Goal: Transaction & Acquisition: Purchase product/service

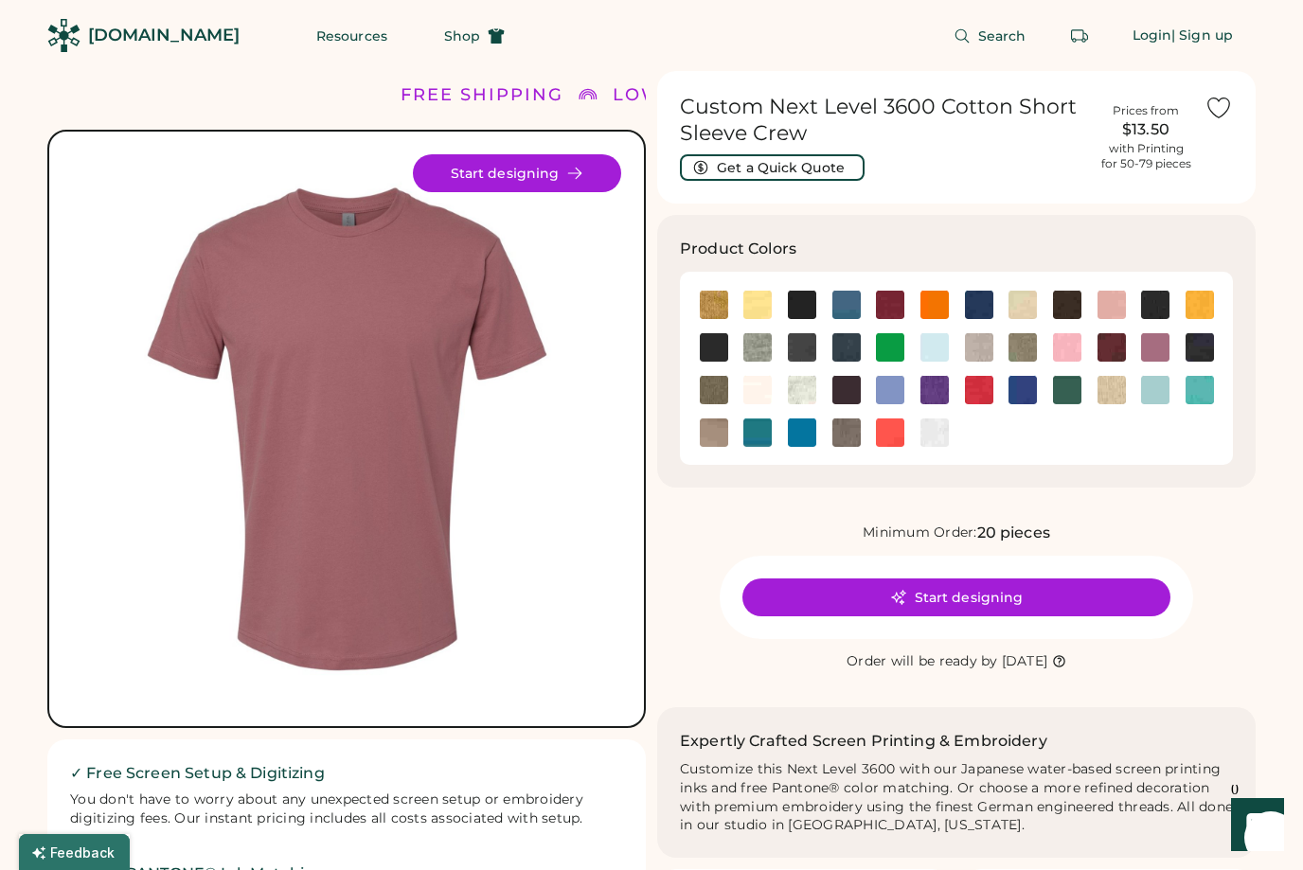
click at [713, 310] on img at bounding box center [714, 305] width 28 height 28
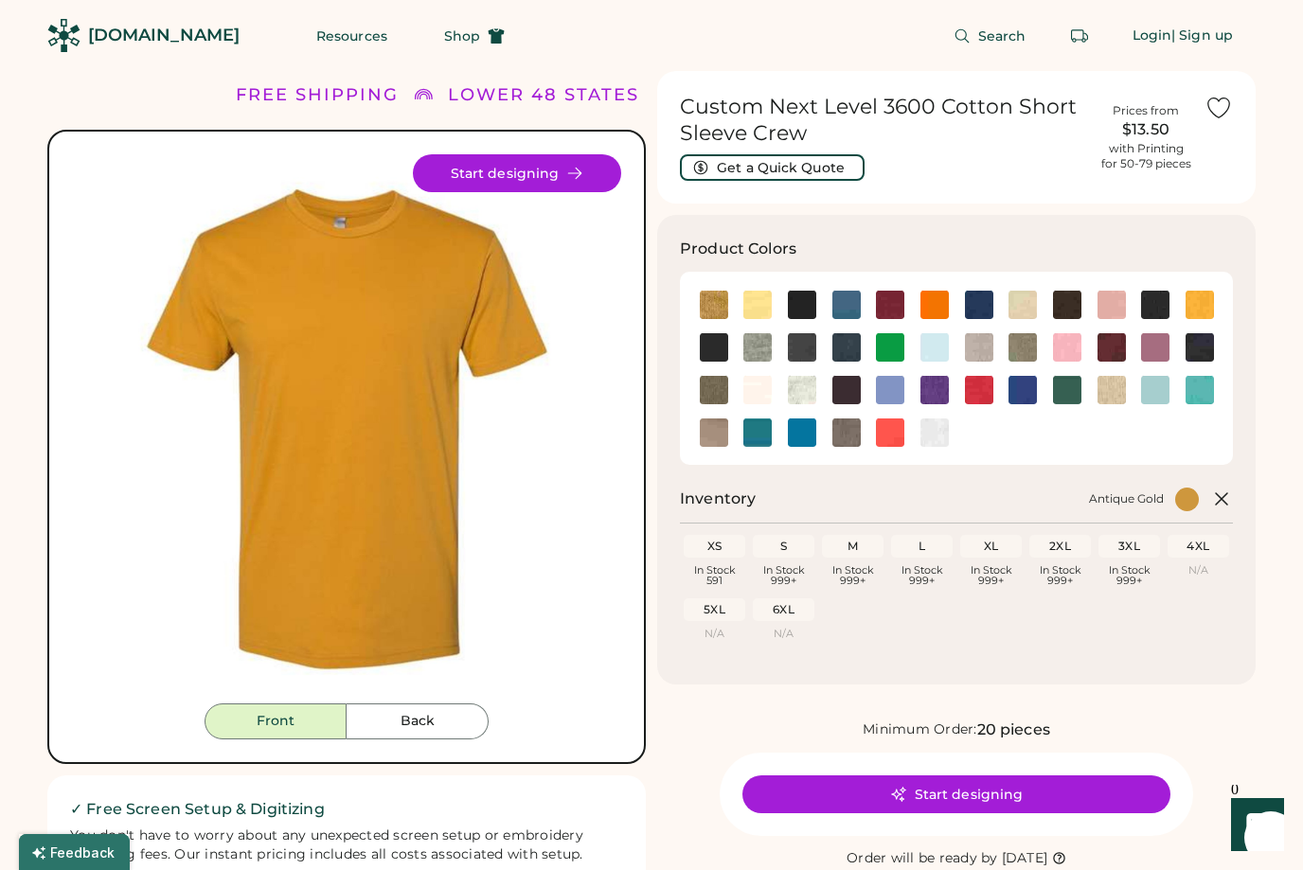
click at [758, 345] on img at bounding box center [757, 347] width 28 height 28
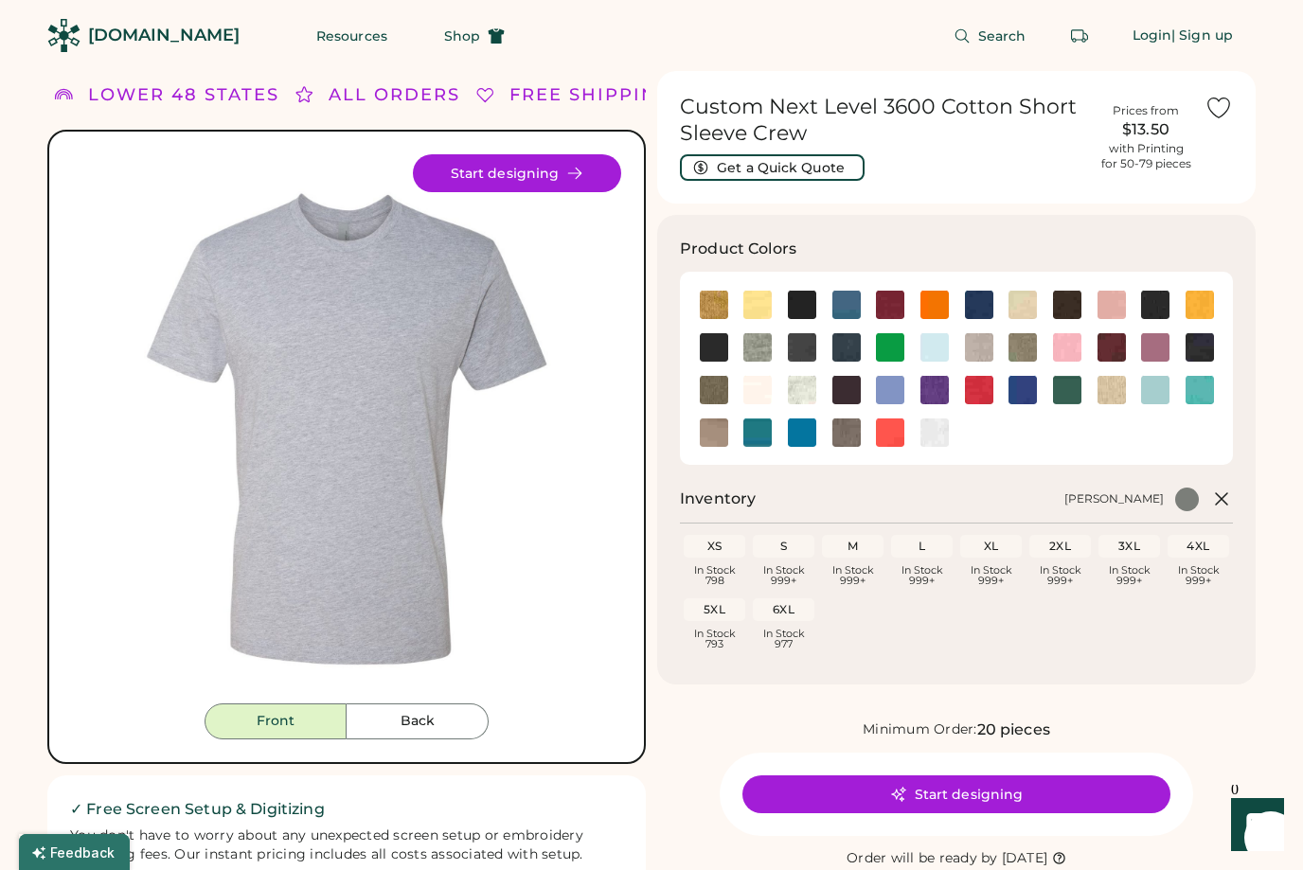
click at [951, 767] on div "Start designing" at bounding box center [955, 794] width 473 height 83
click at [492, 182] on button "Start designing" at bounding box center [517, 173] width 208 height 38
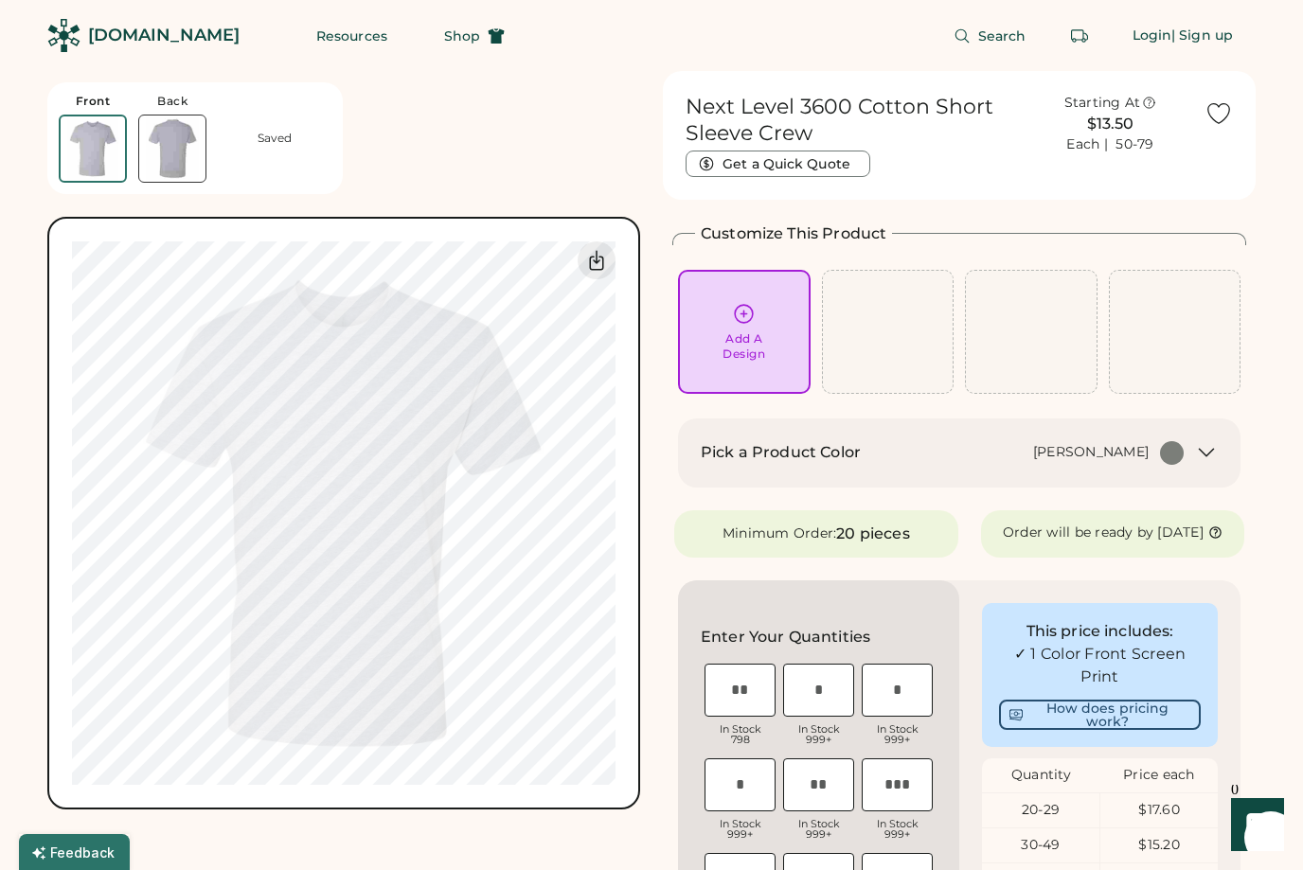
click at [734, 323] on icon at bounding box center [744, 314] width 24 height 24
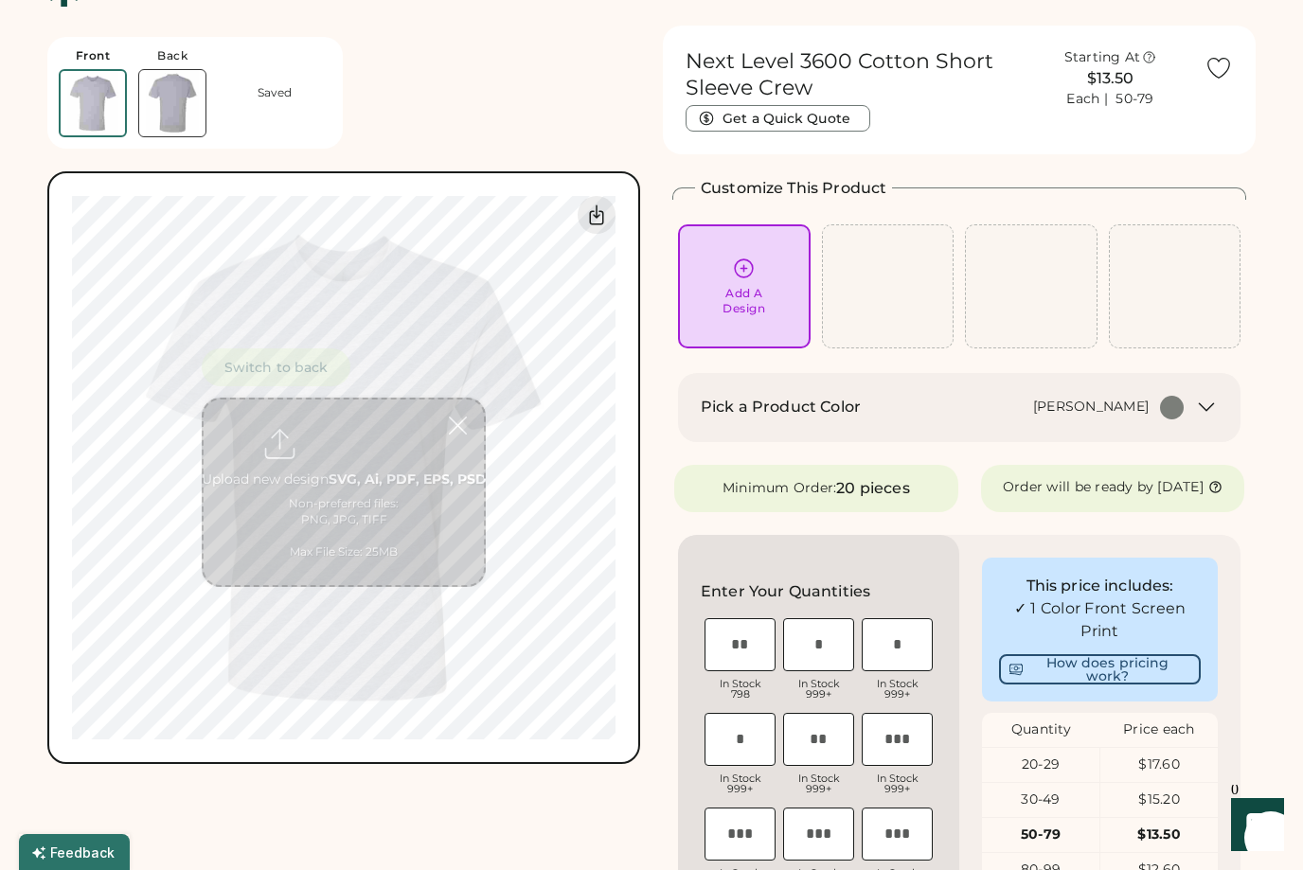
scroll to position [71, 0]
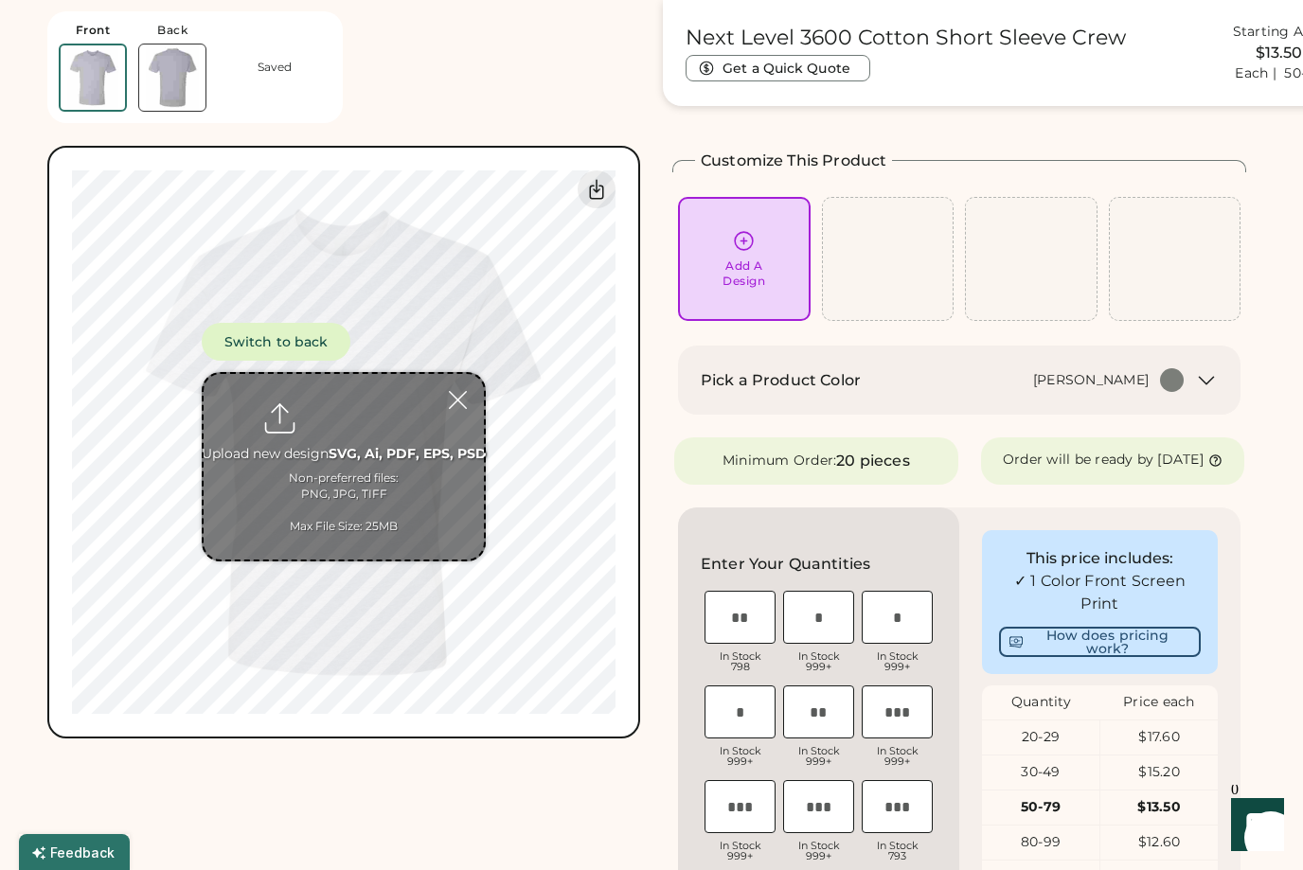
click at [316, 460] on input "file" at bounding box center [344, 467] width 280 height 186
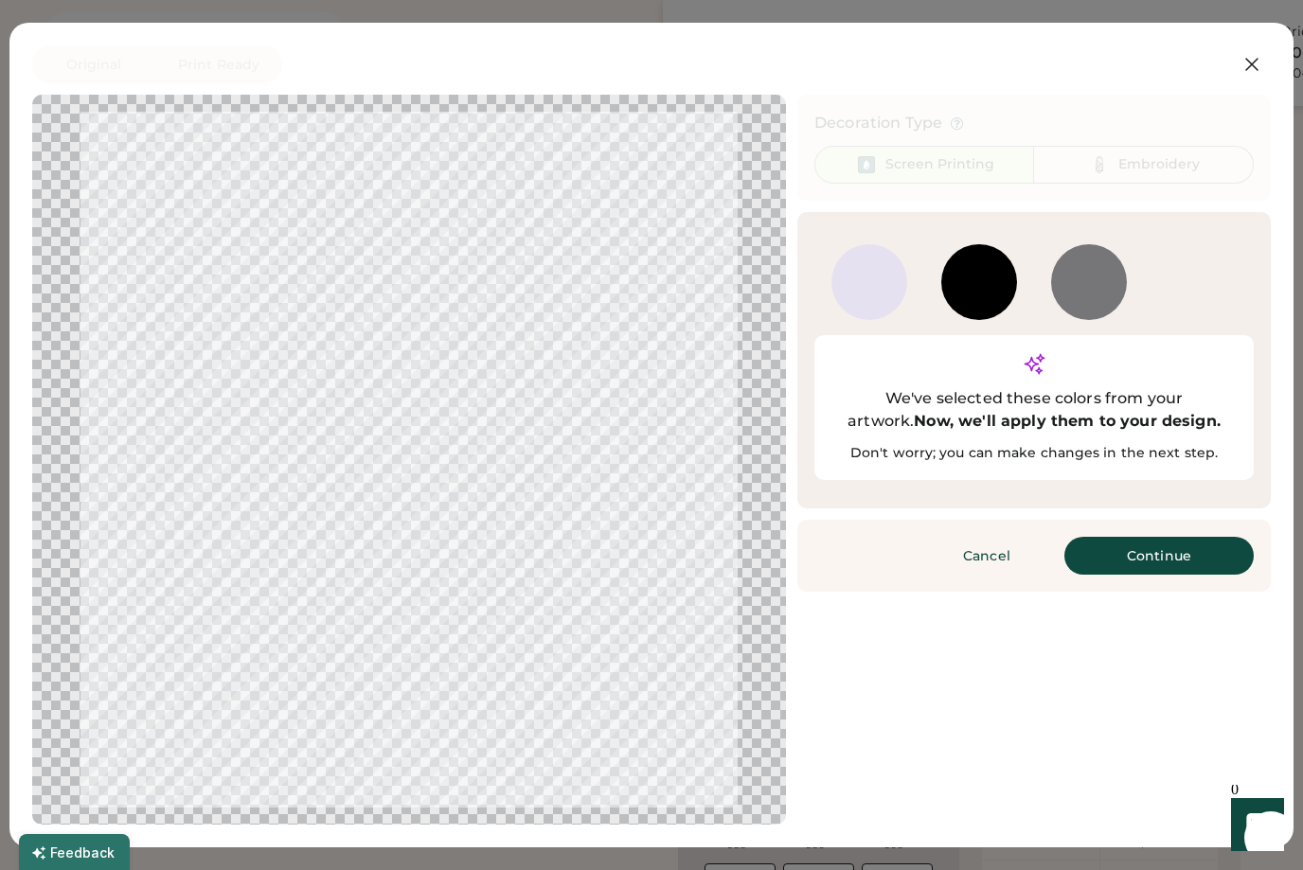
click at [1157, 537] on button "Continue" at bounding box center [1158, 556] width 189 height 38
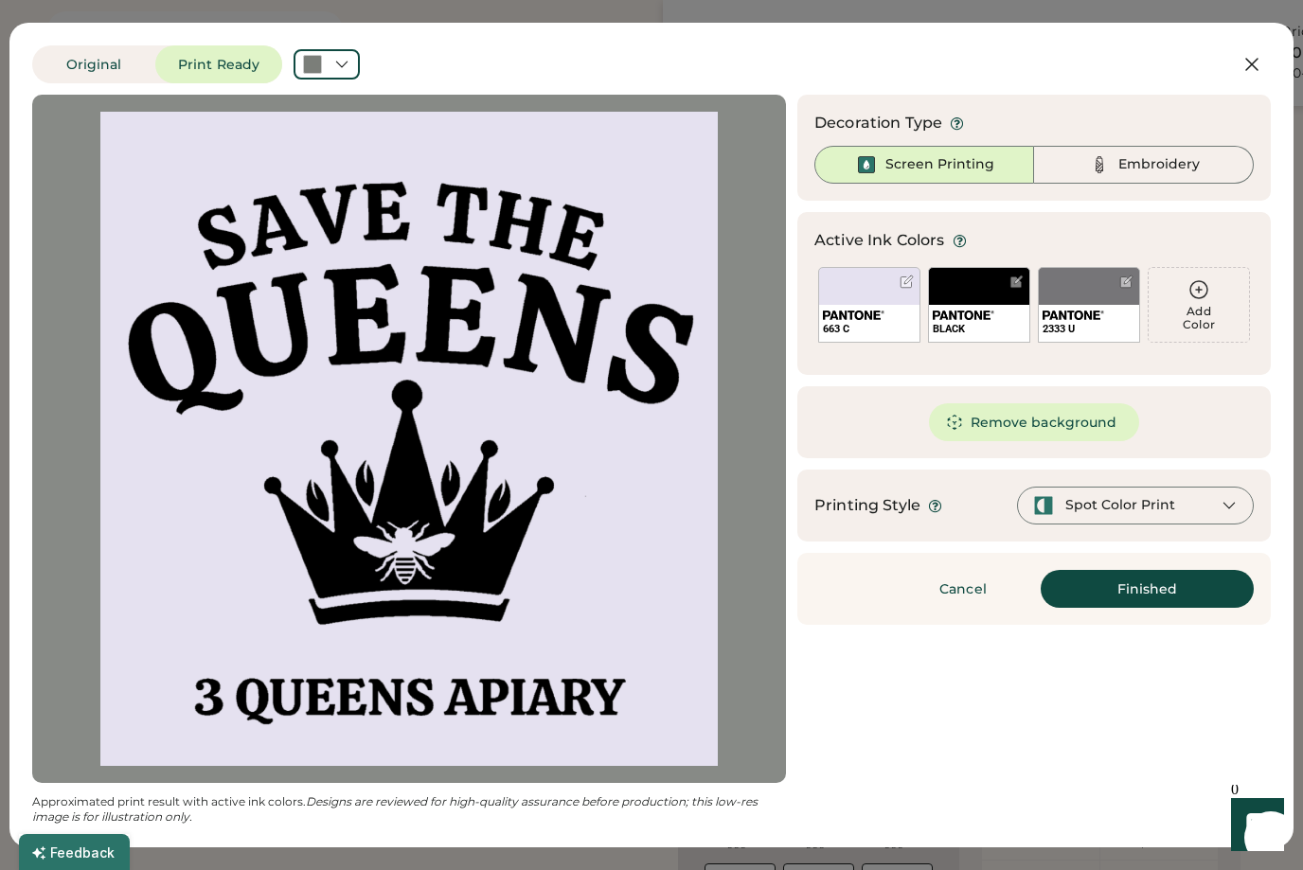
click at [443, 366] on div at bounding box center [408, 439] width 719 height 654
click at [902, 289] on div at bounding box center [906, 281] width 19 height 19
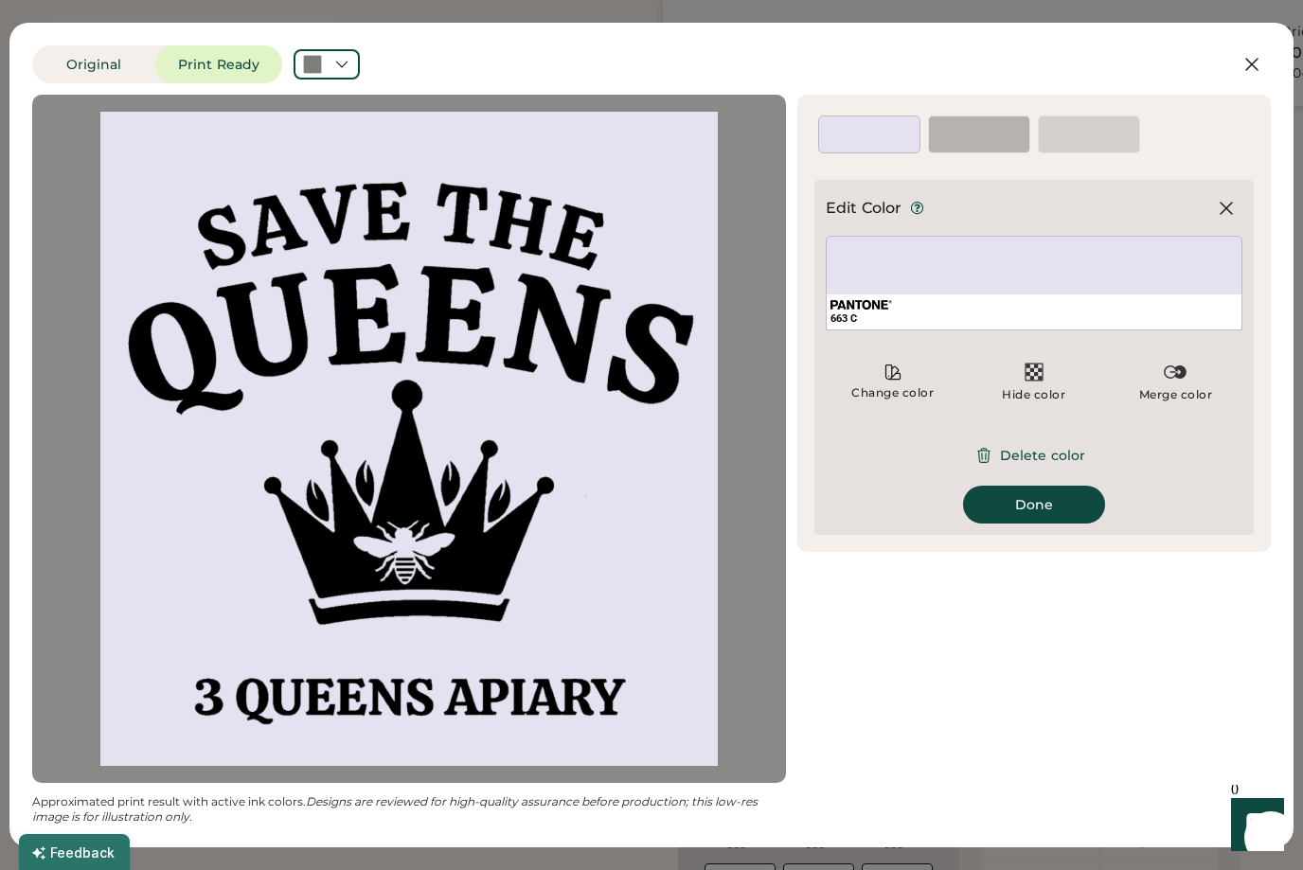
click at [1029, 456] on button "Delete color" at bounding box center [1034, 455] width 148 height 38
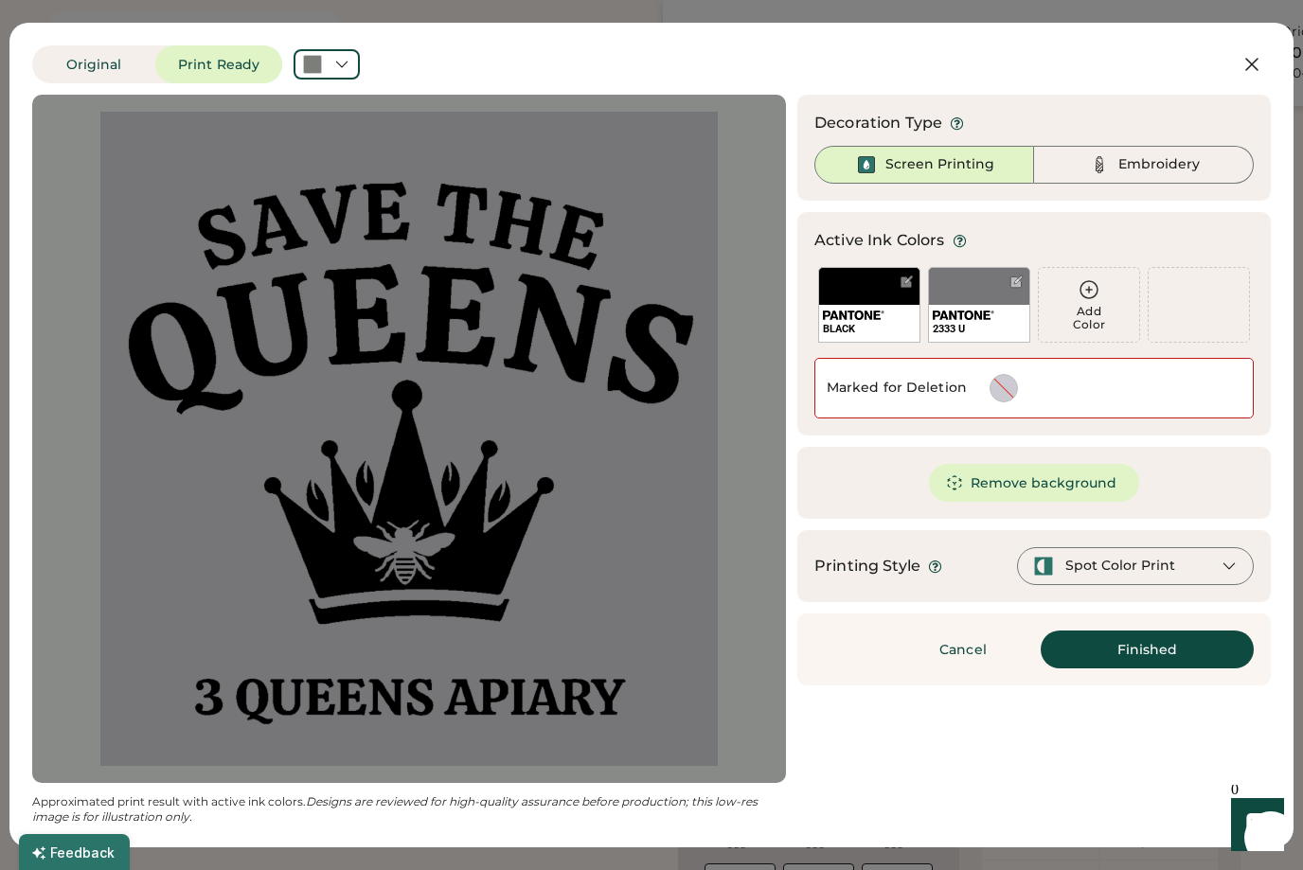
click at [994, 288] on div "2333 U" at bounding box center [979, 305] width 102 height 76
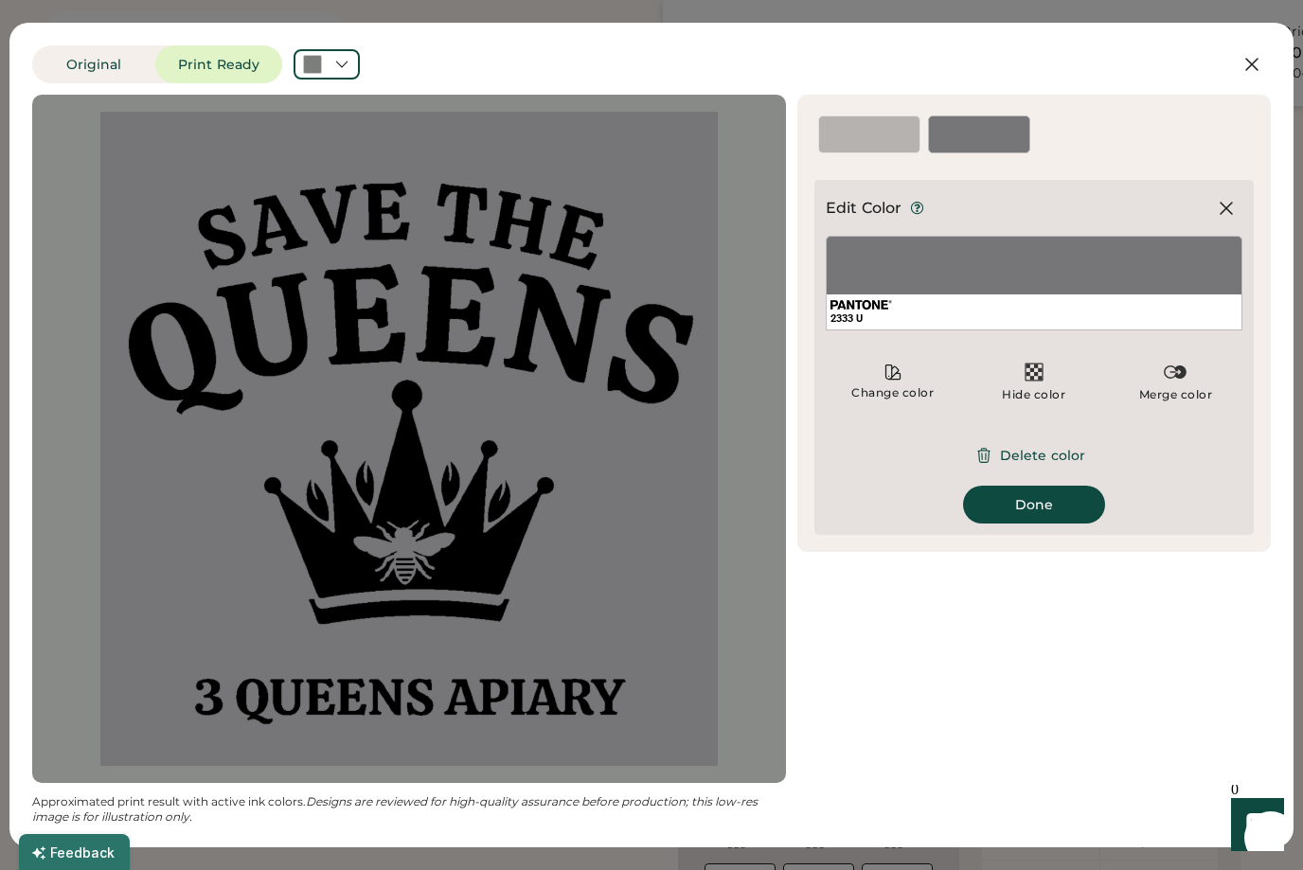
click at [1031, 452] on button "Delete color" at bounding box center [1034, 455] width 148 height 38
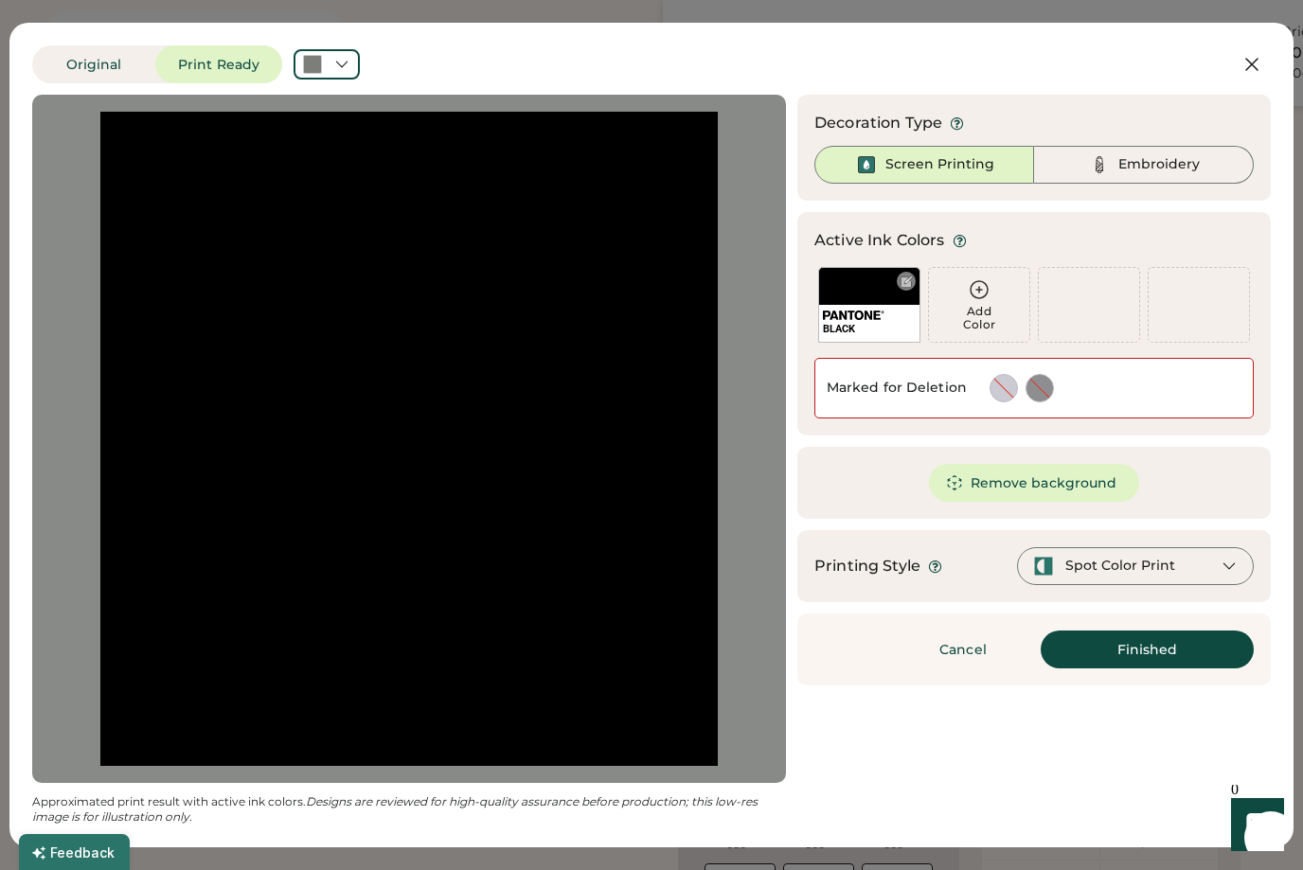
click at [904, 277] on div at bounding box center [906, 282] width 14 height 14
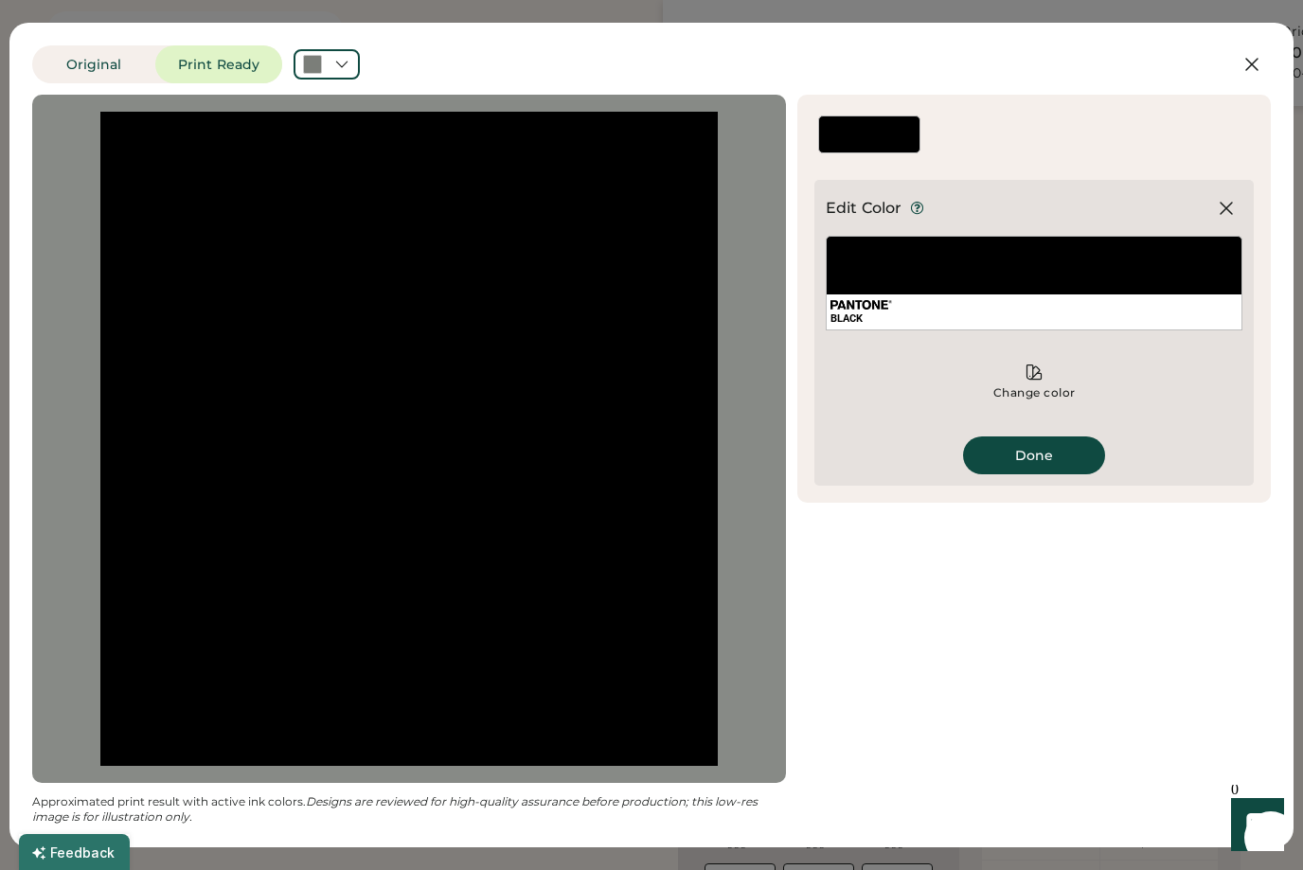
click at [1230, 197] on icon at bounding box center [1226, 208] width 23 height 23
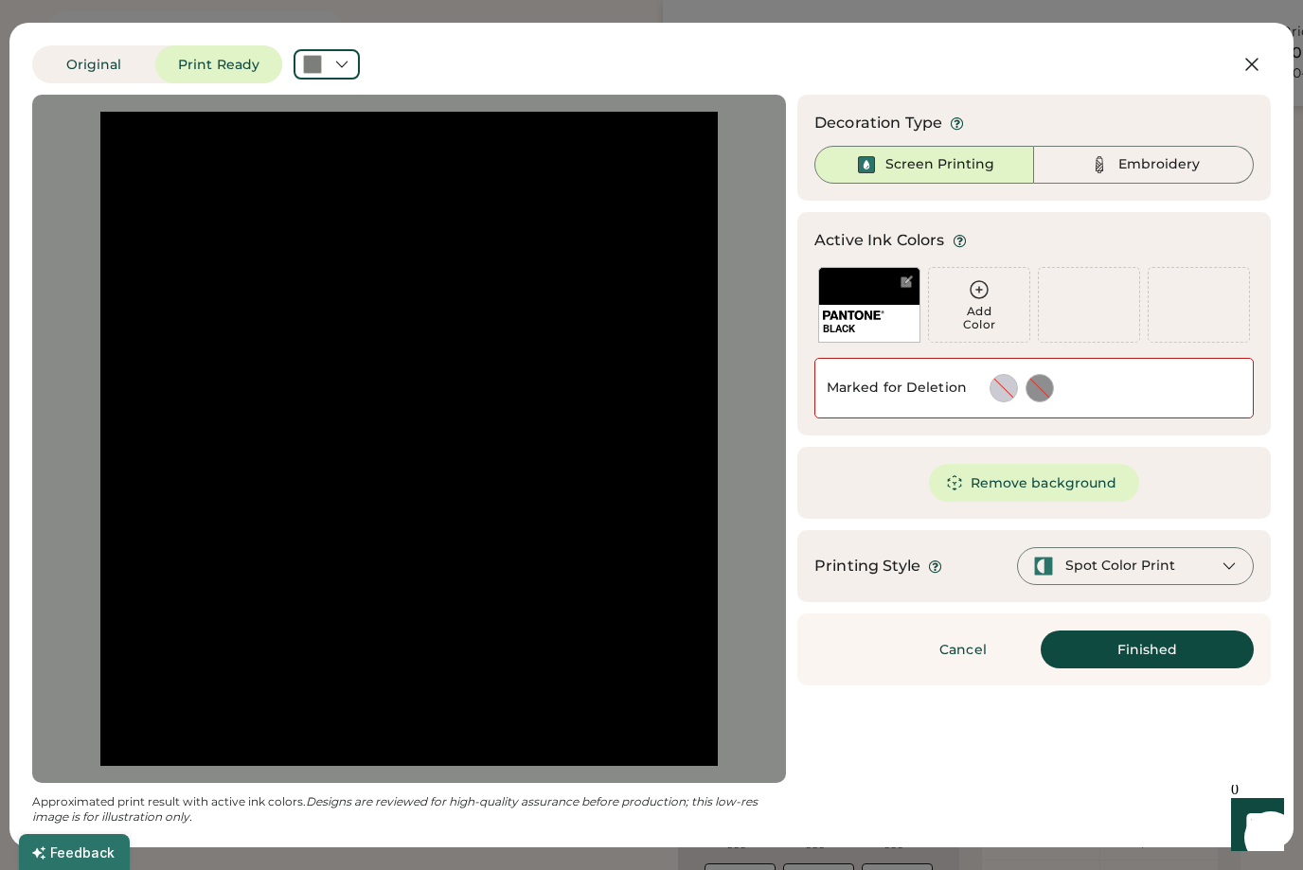
click at [1247, 59] on icon at bounding box center [1251, 64] width 11 height 11
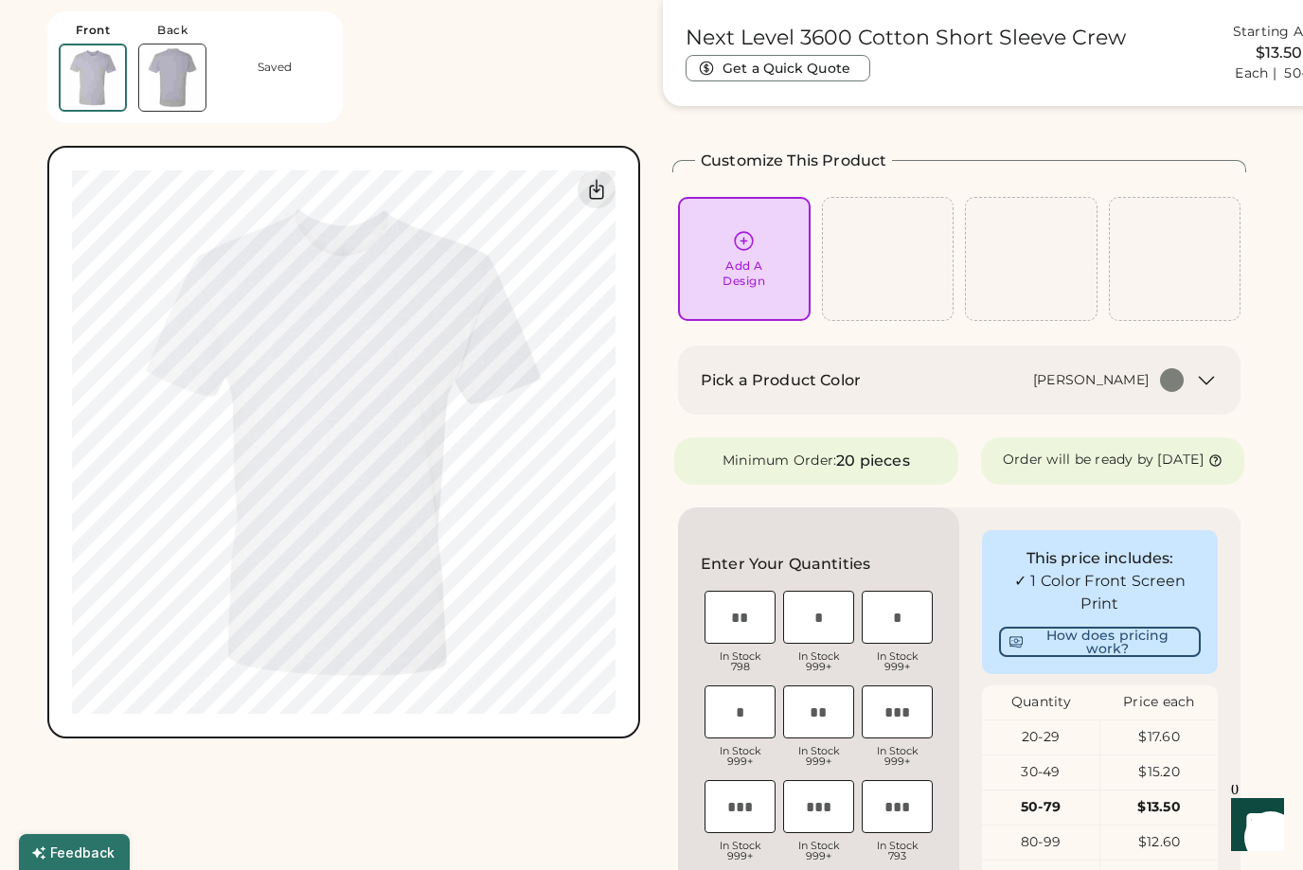
click at [745, 258] on div "Add A Design" at bounding box center [743, 273] width 43 height 30
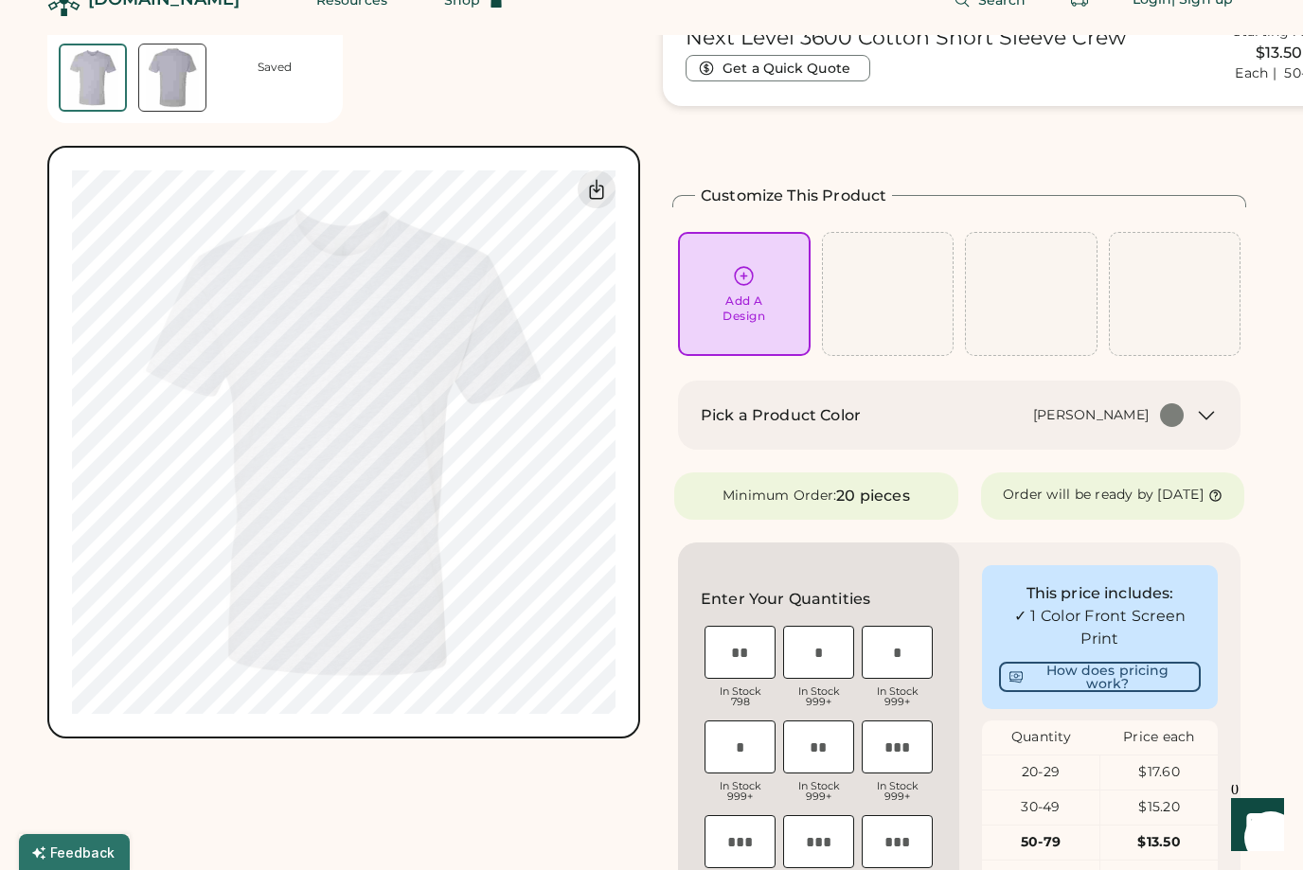
scroll to position [0, 0]
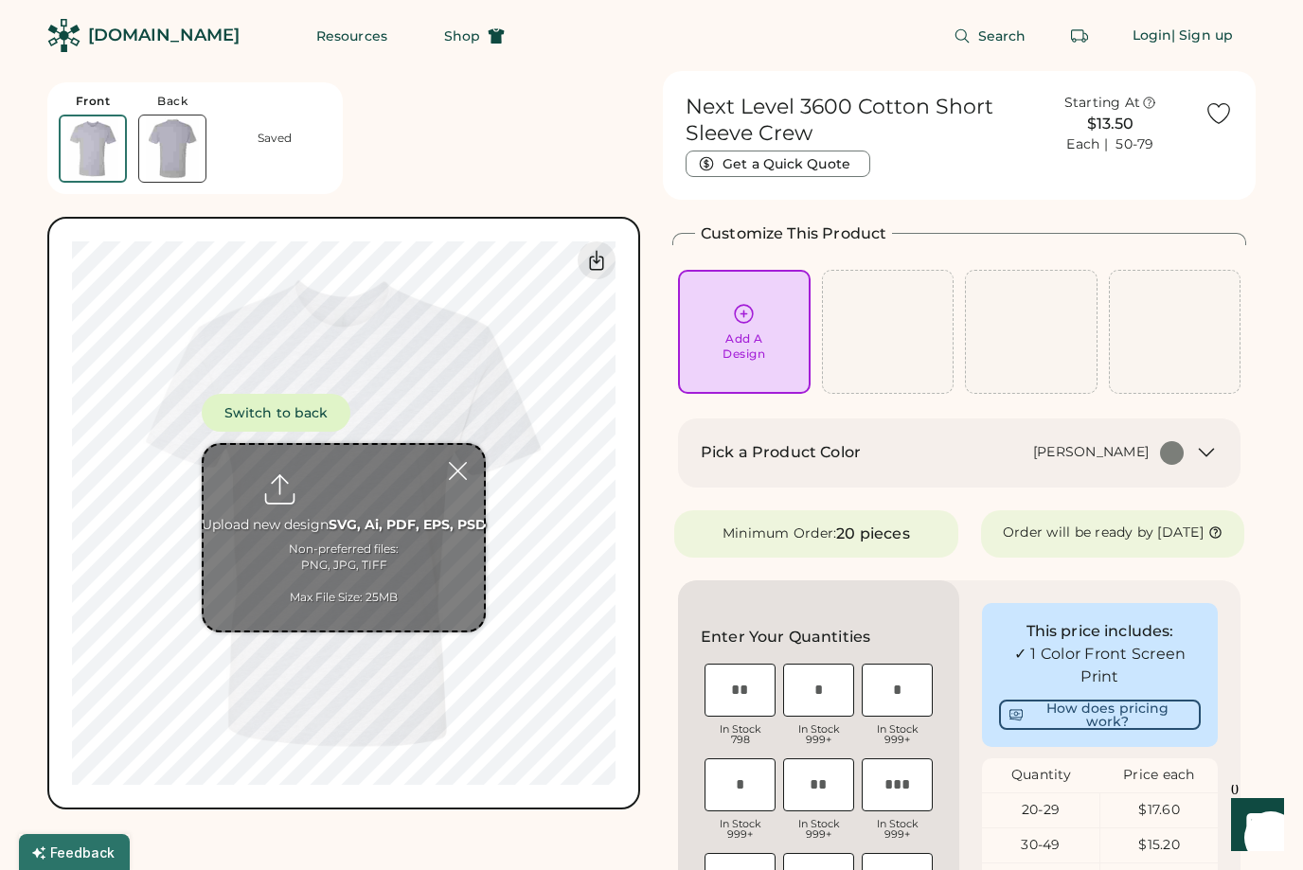
click at [314, 556] on input "file" at bounding box center [344, 538] width 280 height 186
type input "**********"
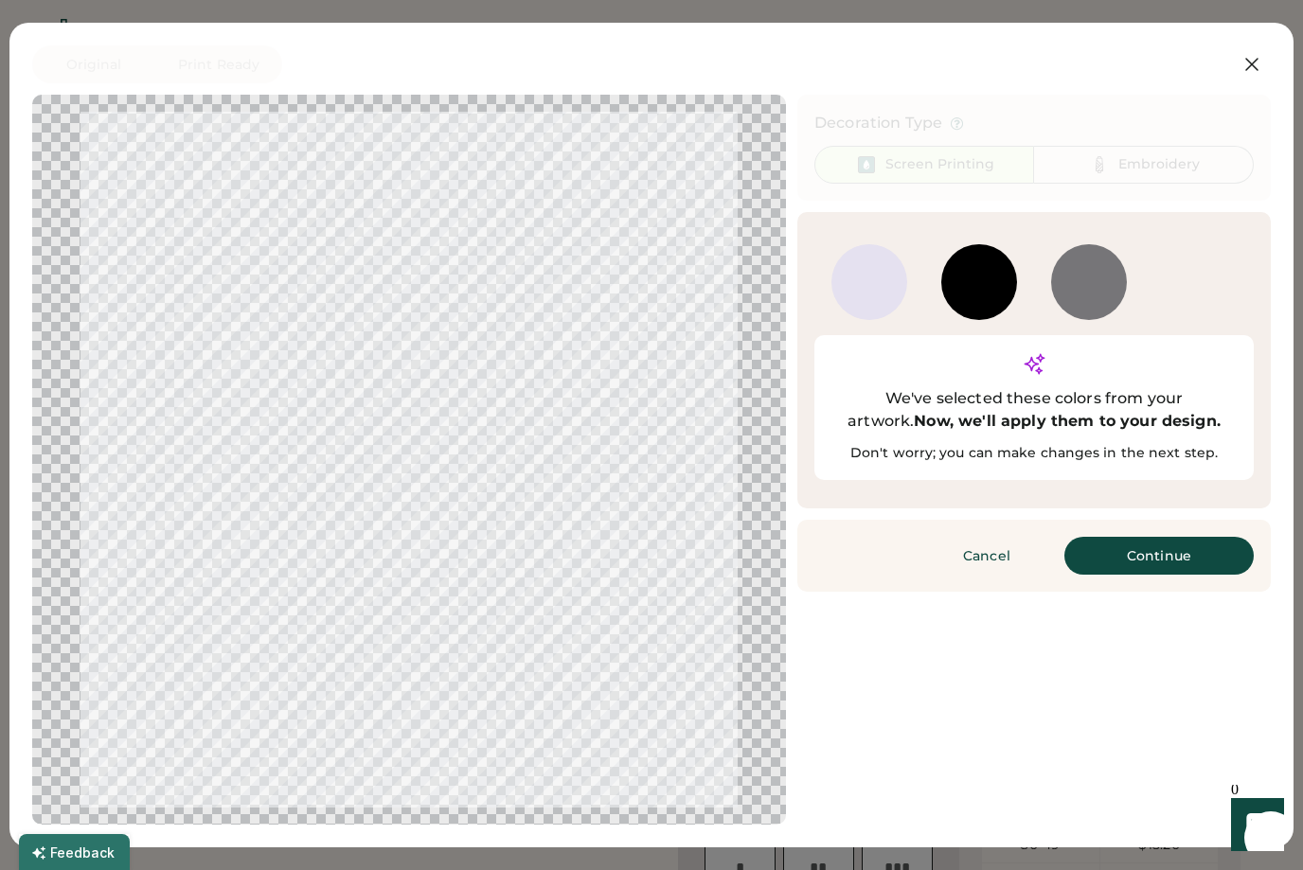
click at [1248, 61] on icon at bounding box center [1251, 64] width 11 height 11
